Goal: Find specific page/section: Find specific page/section

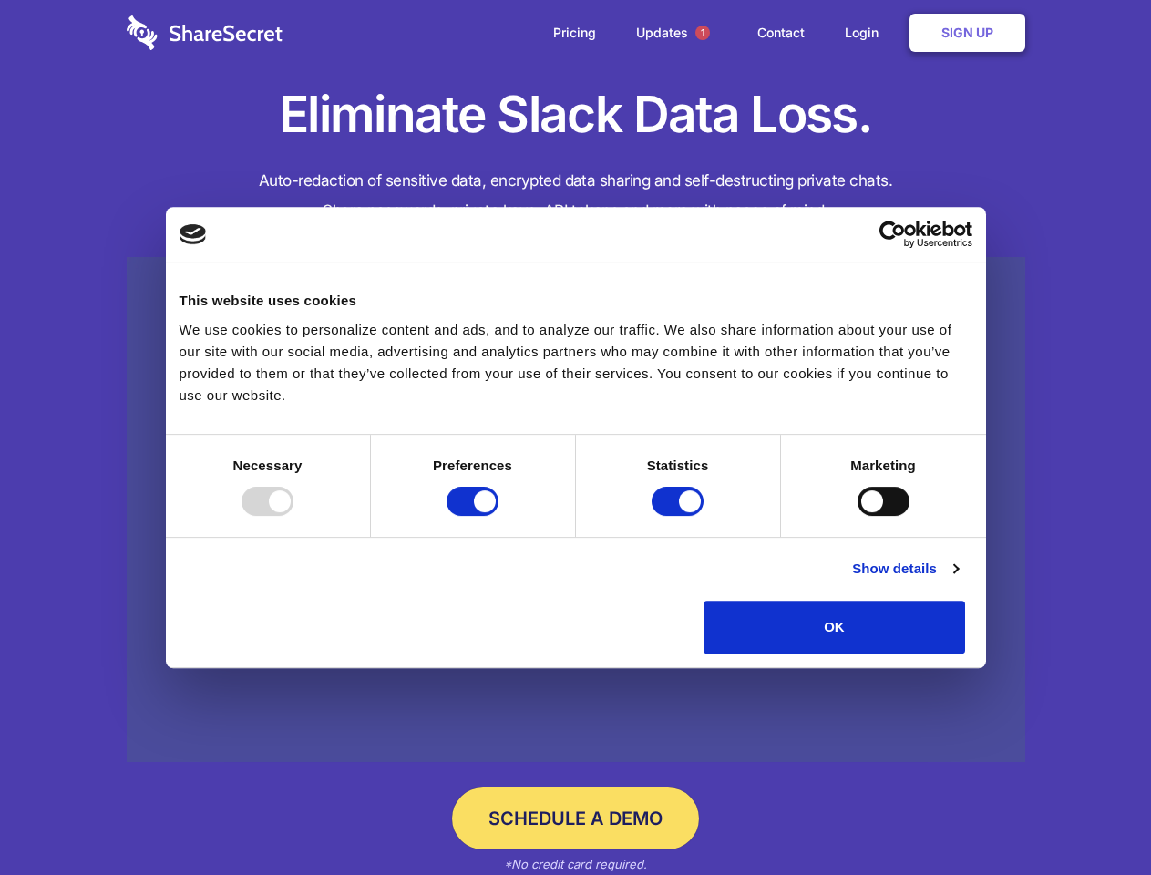
click at [293, 516] on div at bounding box center [267, 501] width 52 height 29
click at [498, 516] on input "Preferences" at bounding box center [472, 501] width 52 height 29
checkbox input "false"
click at [680, 516] on input "Statistics" at bounding box center [677, 501] width 52 height 29
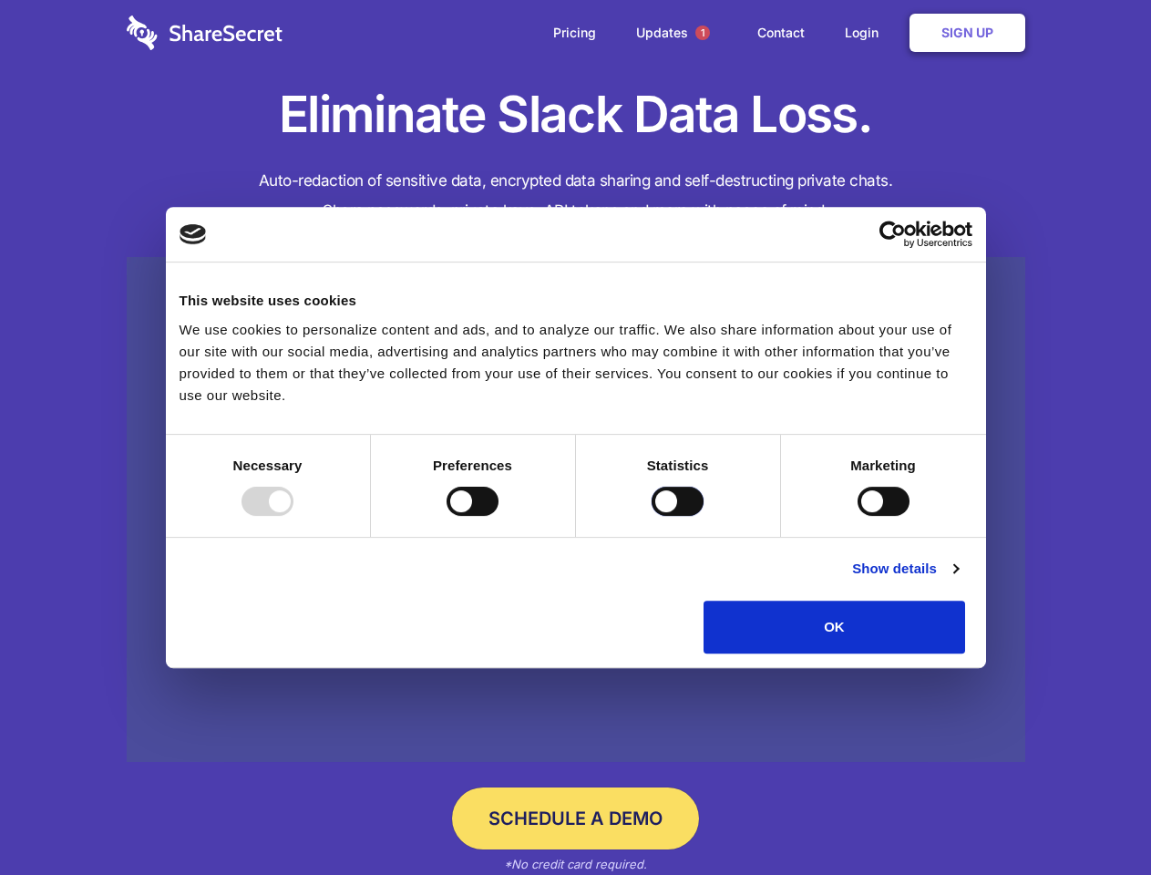
checkbox input "false"
click at [857, 516] on input "Marketing" at bounding box center [883, 501] width 52 height 29
checkbox input "true"
click at [958, 579] on link "Show details" at bounding box center [905, 569] width 106 height 22
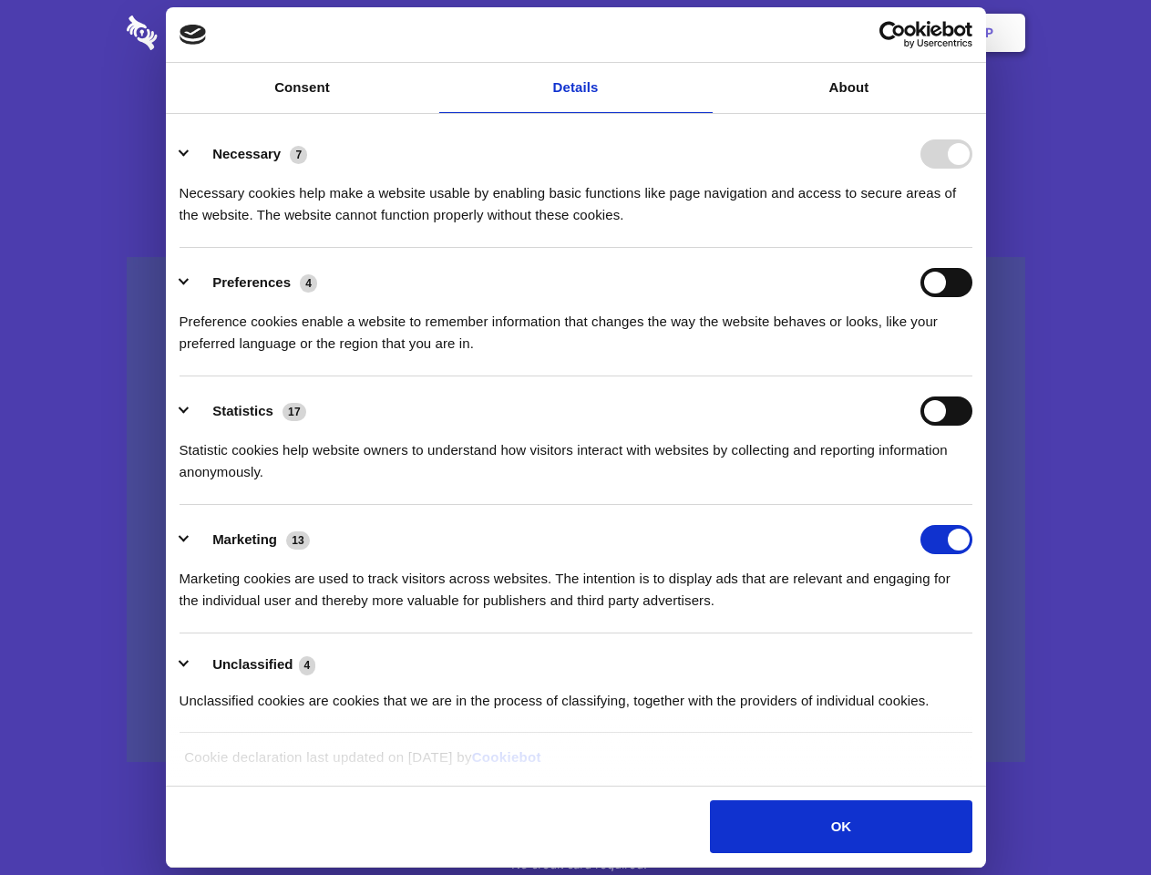
click at [980, 660] on ul "Necessary 7 Necessary cookies help make a website usable by enabling basic func…" at bounding box center [575, 426] width 810 height 614
click at [702, 33] on span "1" at bounding box center [702, 33] width 15 height 15
